Goal: Ask a question

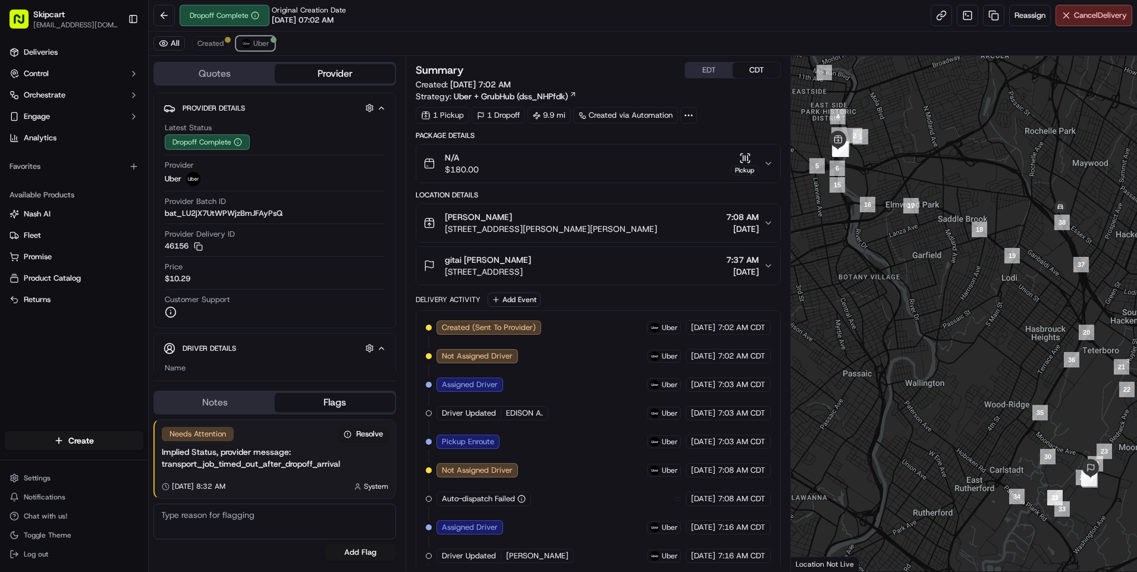
drag, startPoint x: 266, startPoint y: 42, endPoint x: 270, endPoint y: 36, distance: 7.3
click at [266, 40] on span "Uber" at bounding box center [261, 44] width 16 height 10
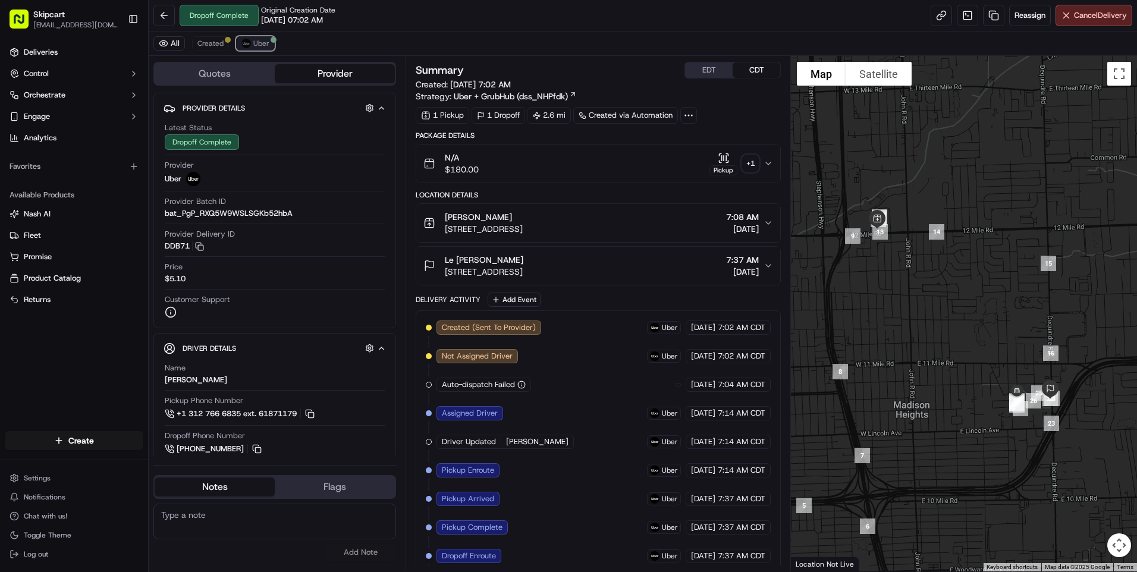
click at [271, 47] on button "Uber" at bounding box center [255, 43] width 39 height 14
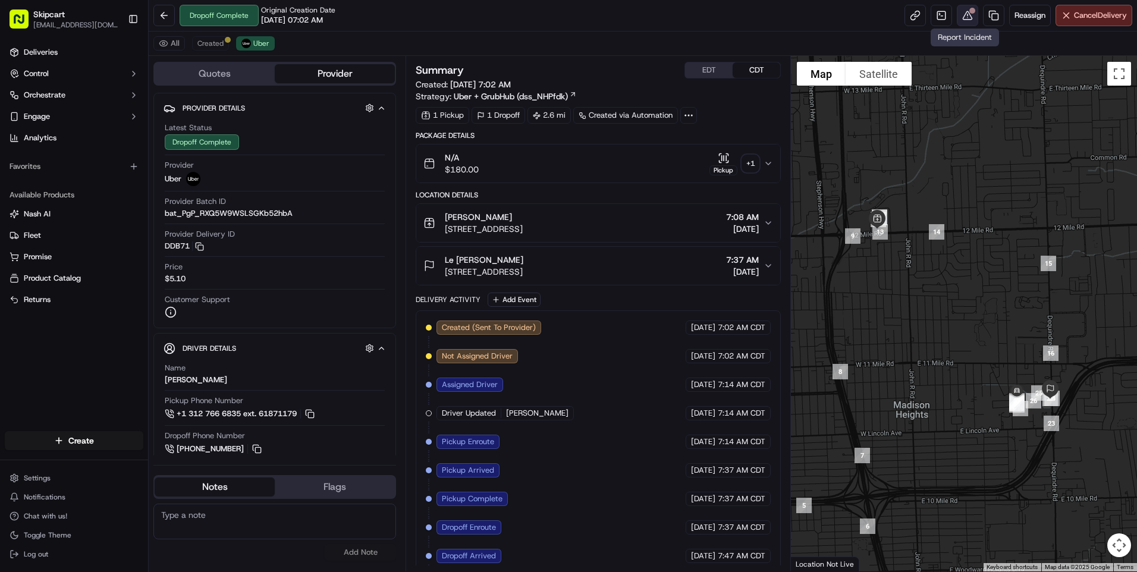
click at [962, 13] on button at bounding box center [967, 15] width 21 height 21
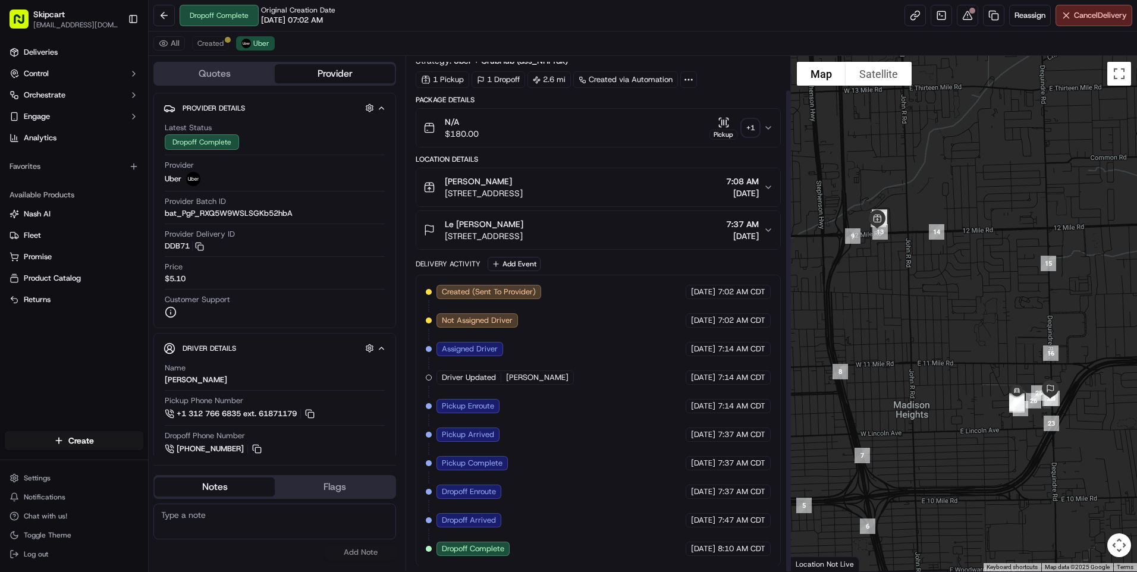
scroll to position [36, 0]
click at [56, 513] on span "Chat with us!" at bounding box center [45, 516] width 43 height 10
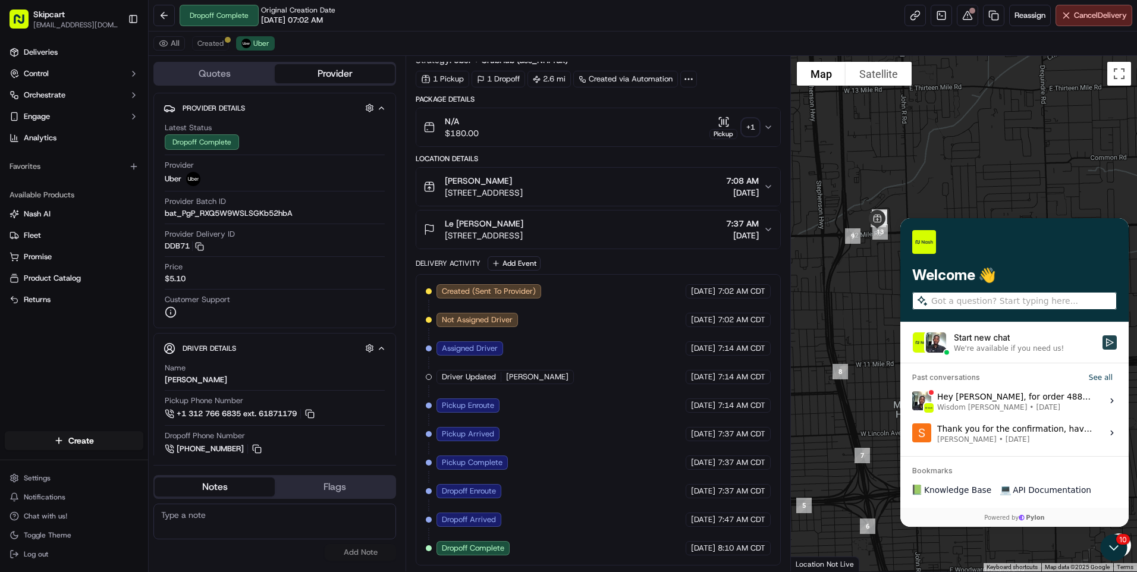
click at [1113, 343] on icon "Start new chat" at bounding box center [1110, 342] width 8 height 8
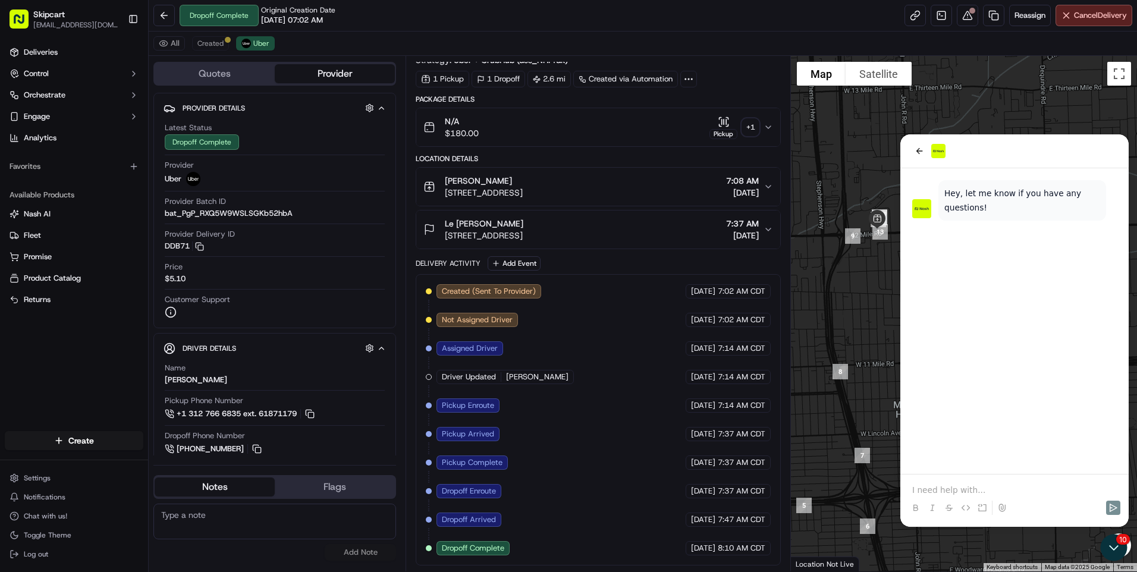
click at [965, 492] on p at bounding box center [1014, 490] width 205 height 12
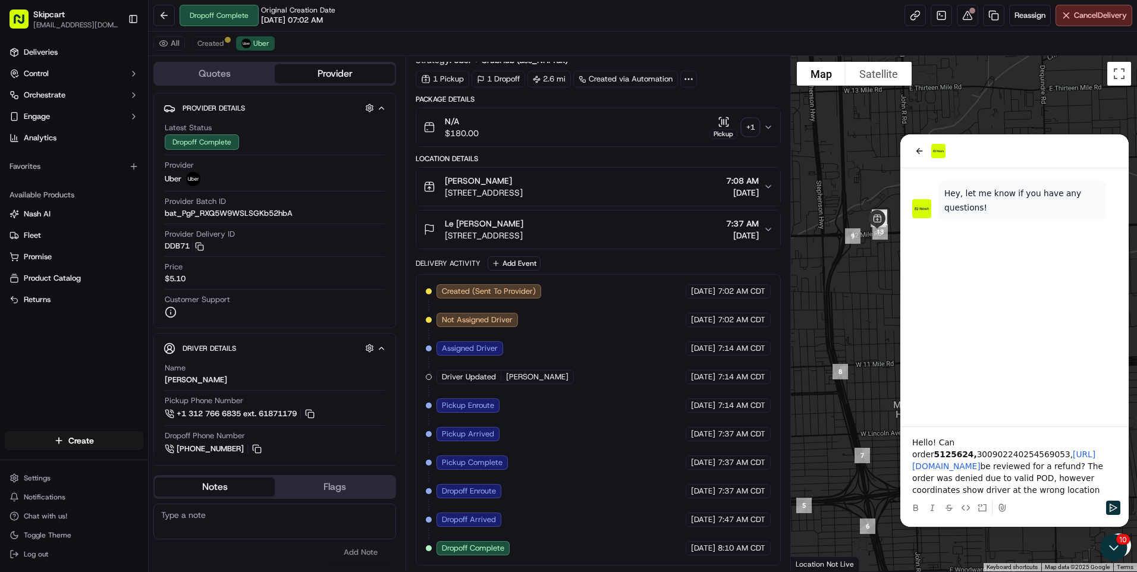
click at [1029, 498] on div at bounding box center [1014, 508] width 219 height 24
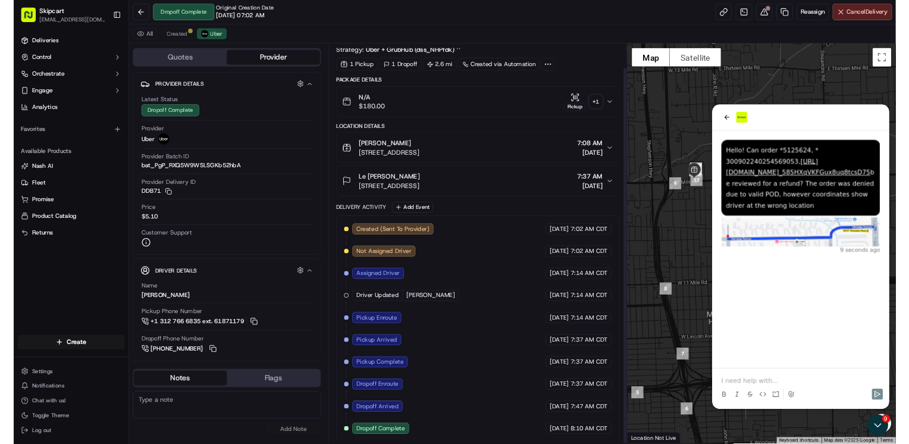
scroll to position [45, 0]
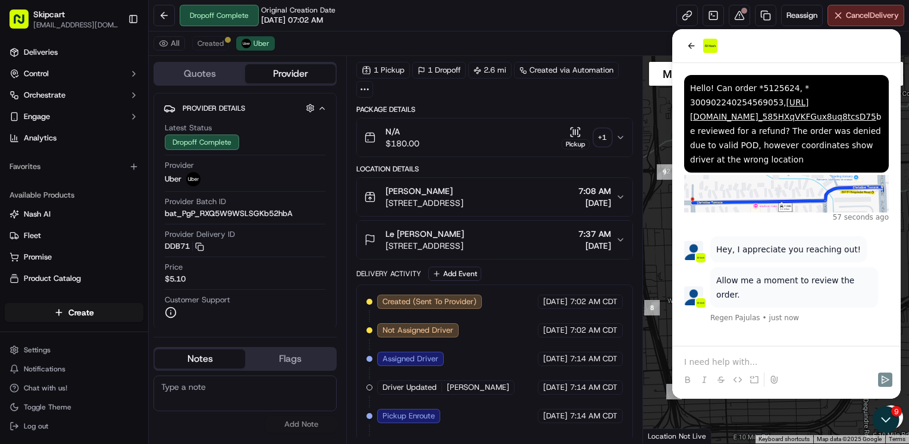
click at [742, 354] on div at bounding box center [786, 368] width 219 height 45
click at [737, 360] on p at bounding box center [786, 362] width 205 height 12
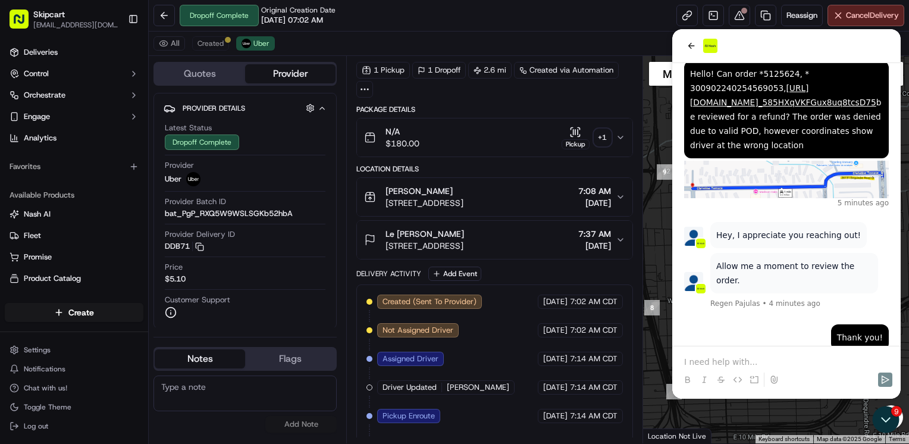
scroll to position [114, 0]
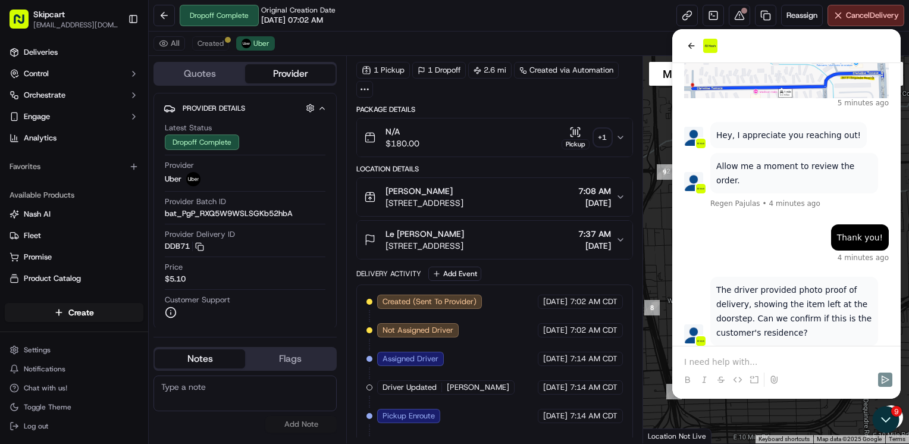
click at [745, 353] on div at bounding box center [786, 368] width 219 height 45
drag, startPoint x: 738, startPoint y: 359, endPoint x: 754, endPoint y: 302, distance: 58.7
click at [740, 354] on div at bounding box center [786, 368] width 219 height 45
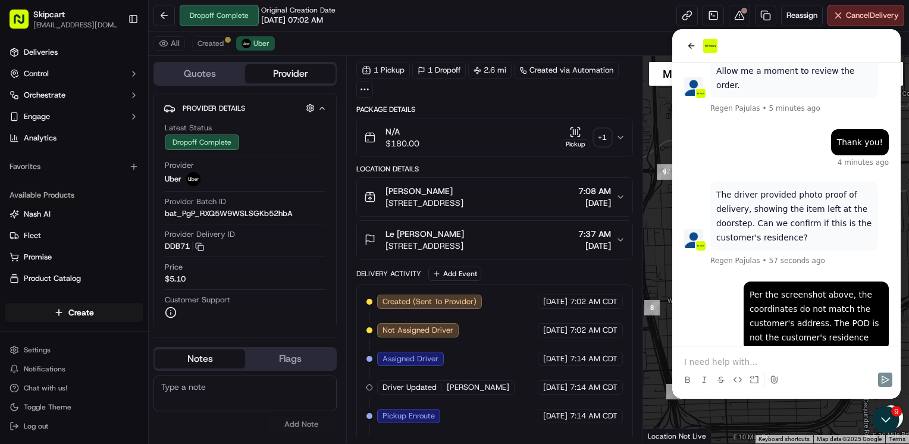
click at [745, 293] on div "Per the screenshot above, the coordinates do not match the customer's address. …" at bounding box center [815, 315] width 145 height 69
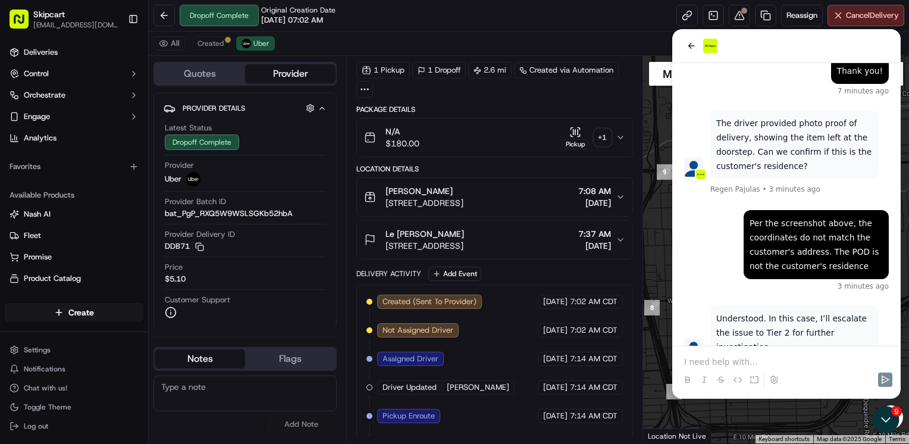
click at [724, 357] on p at bounding box center [786, 362] width 205 height 12
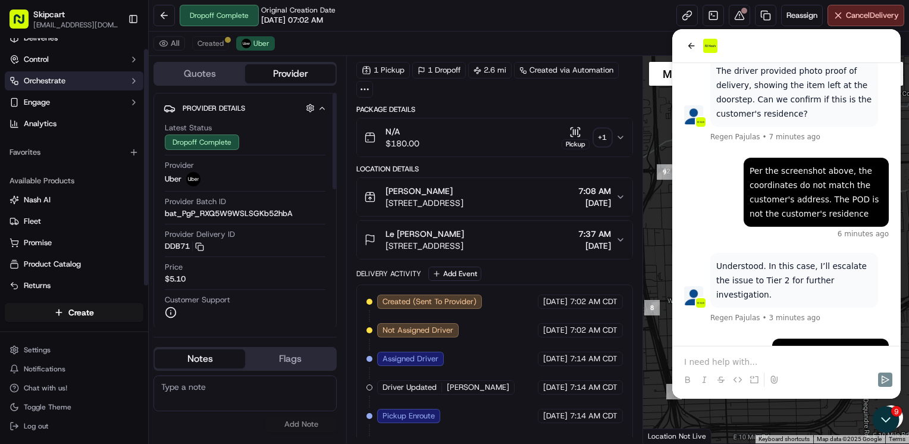
scroll to position [20, 0]
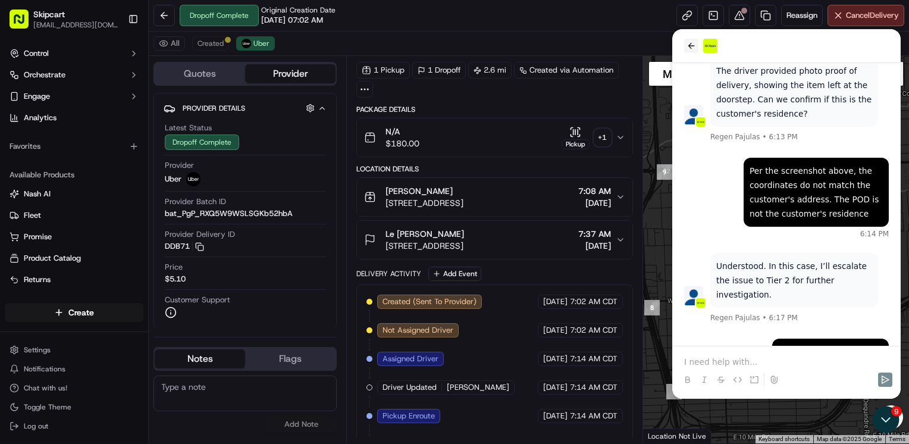
click at [693, 46] on icon "back" at bounding box center [691, 46] width 10 height 10
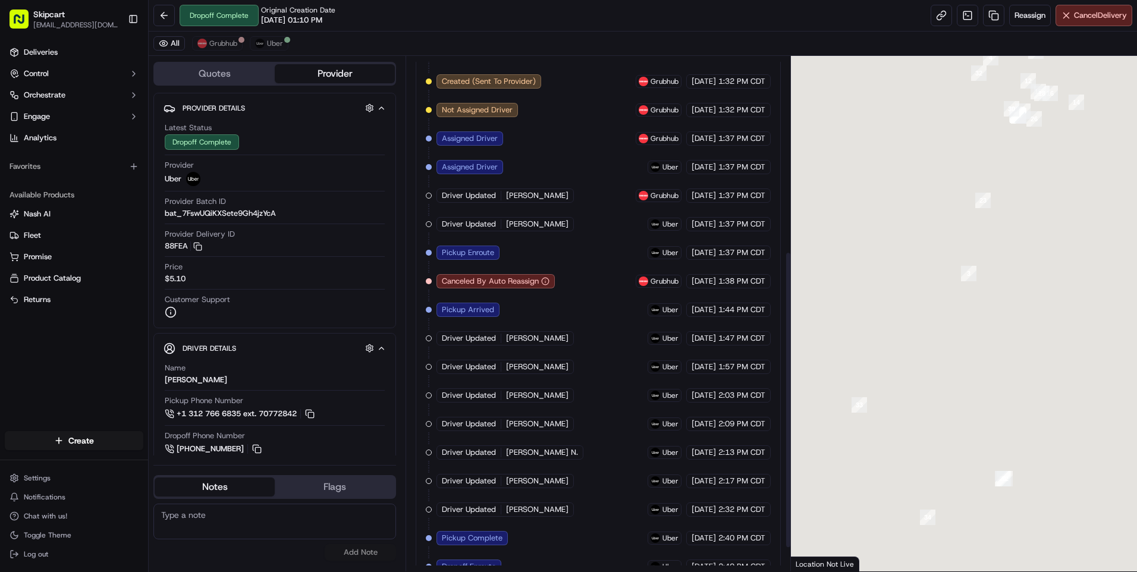
scroll to position [357, 0]
